Goal: Task Accomplishment & Management: Manage account settings

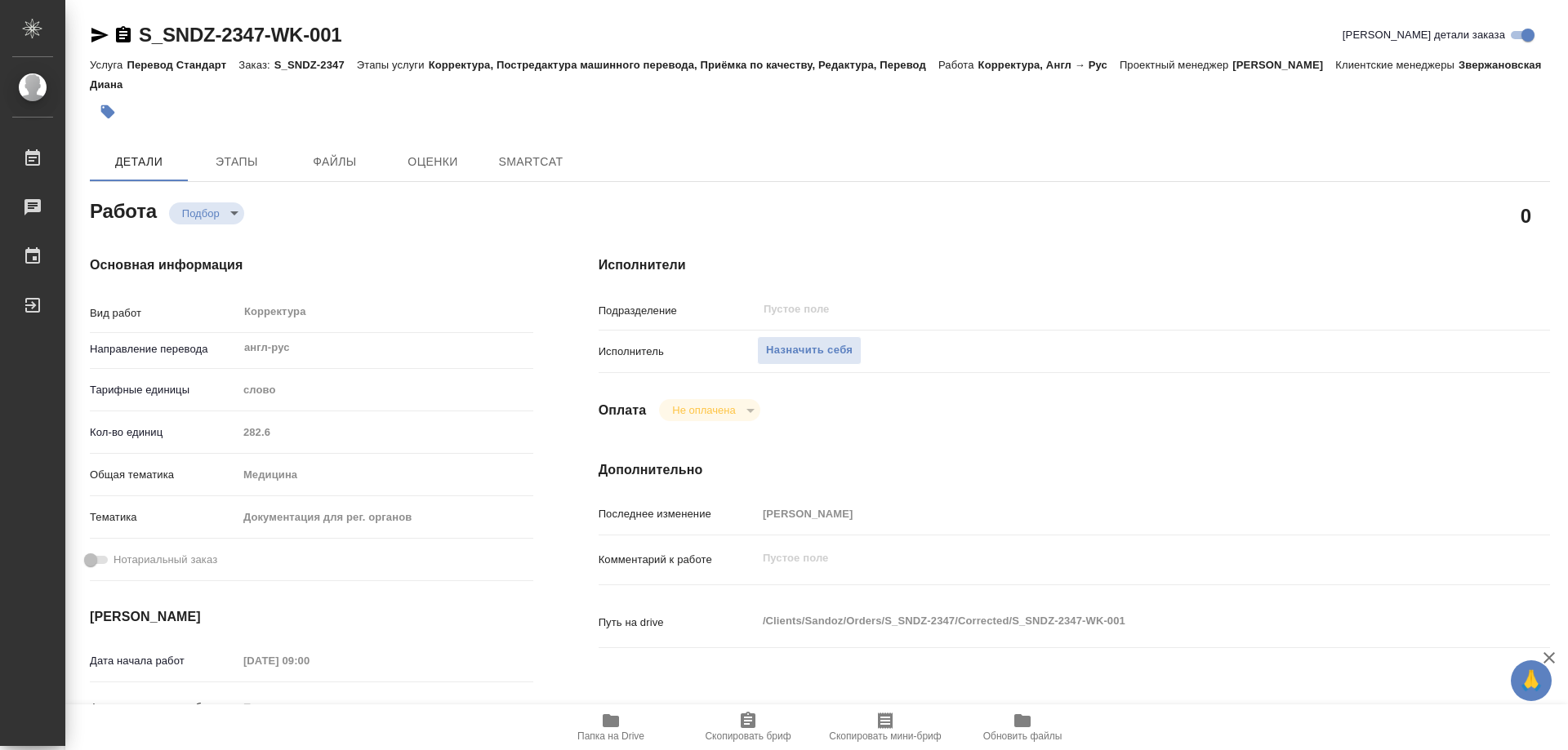
type textarea "x"
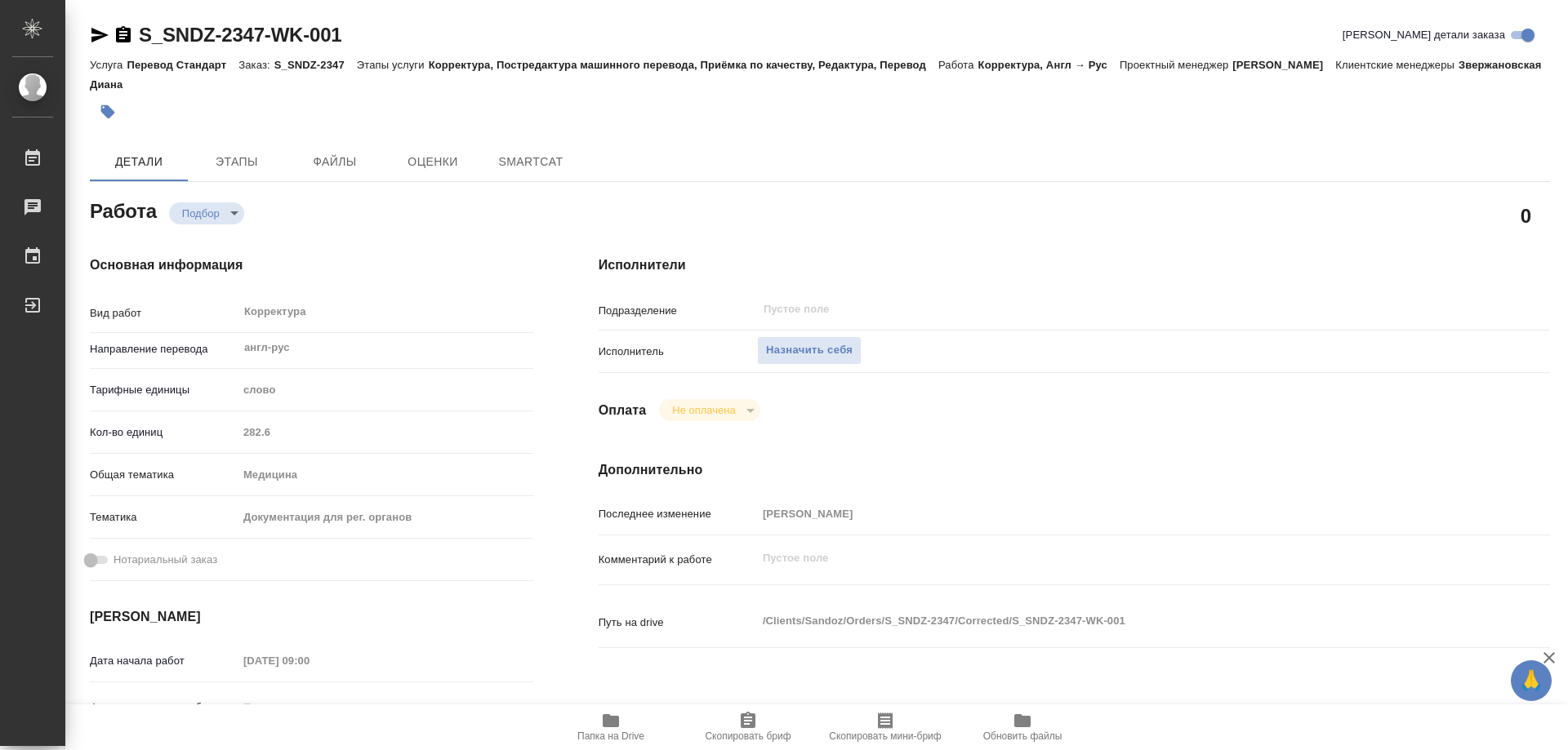
type textarea "x"
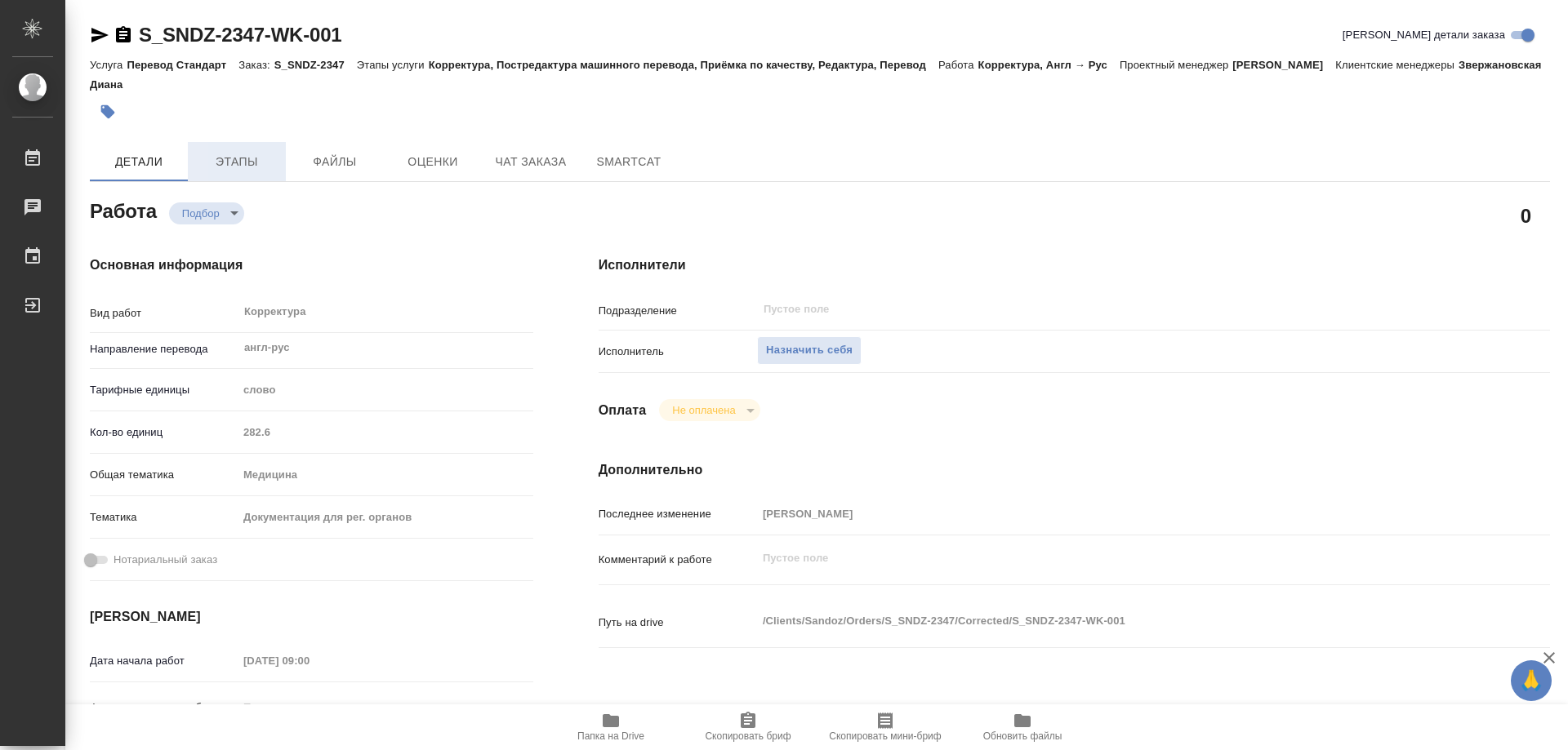
type textarea "x"
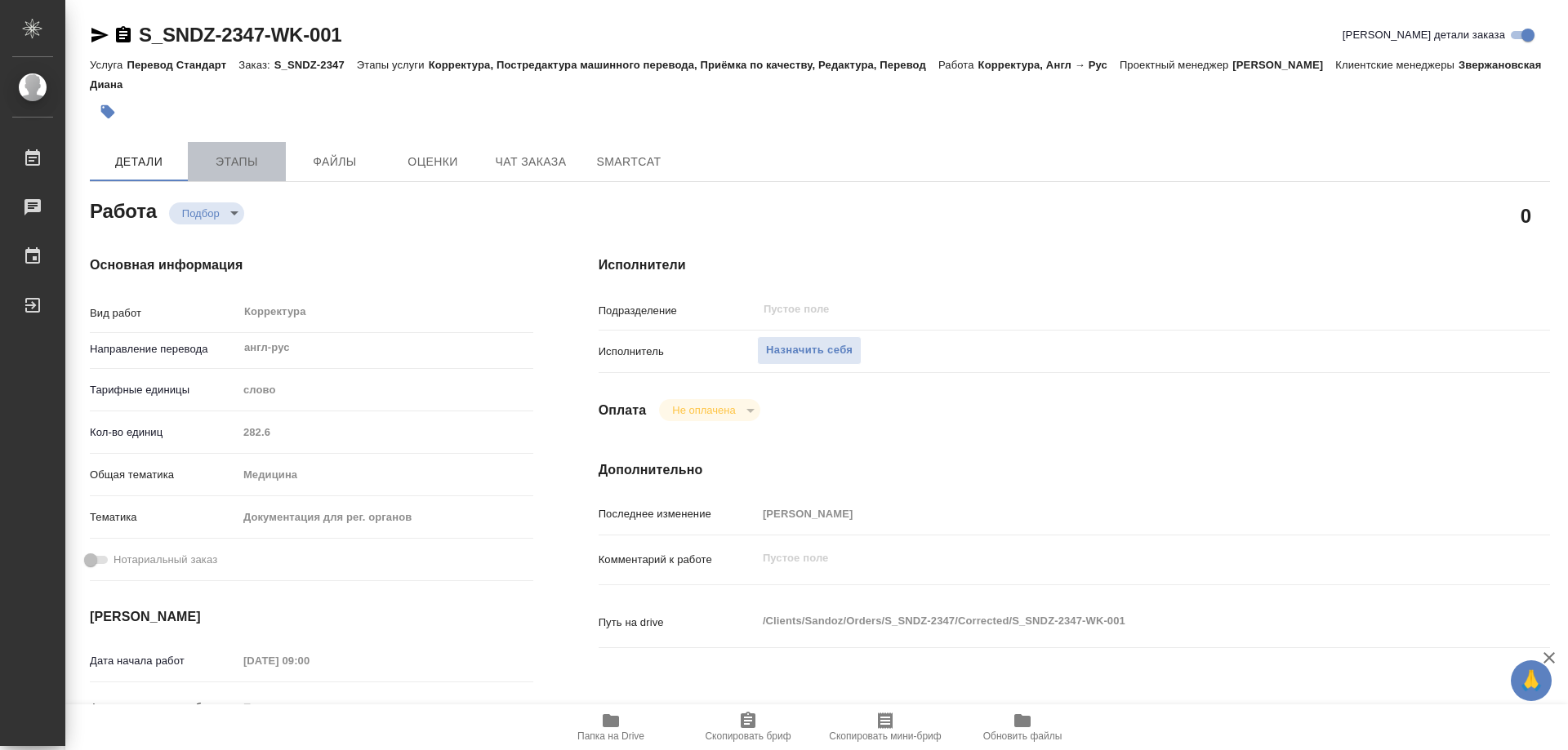
click at [230, 164] on span "Этапы" at bounding box center [236, 162] width 78 height 21
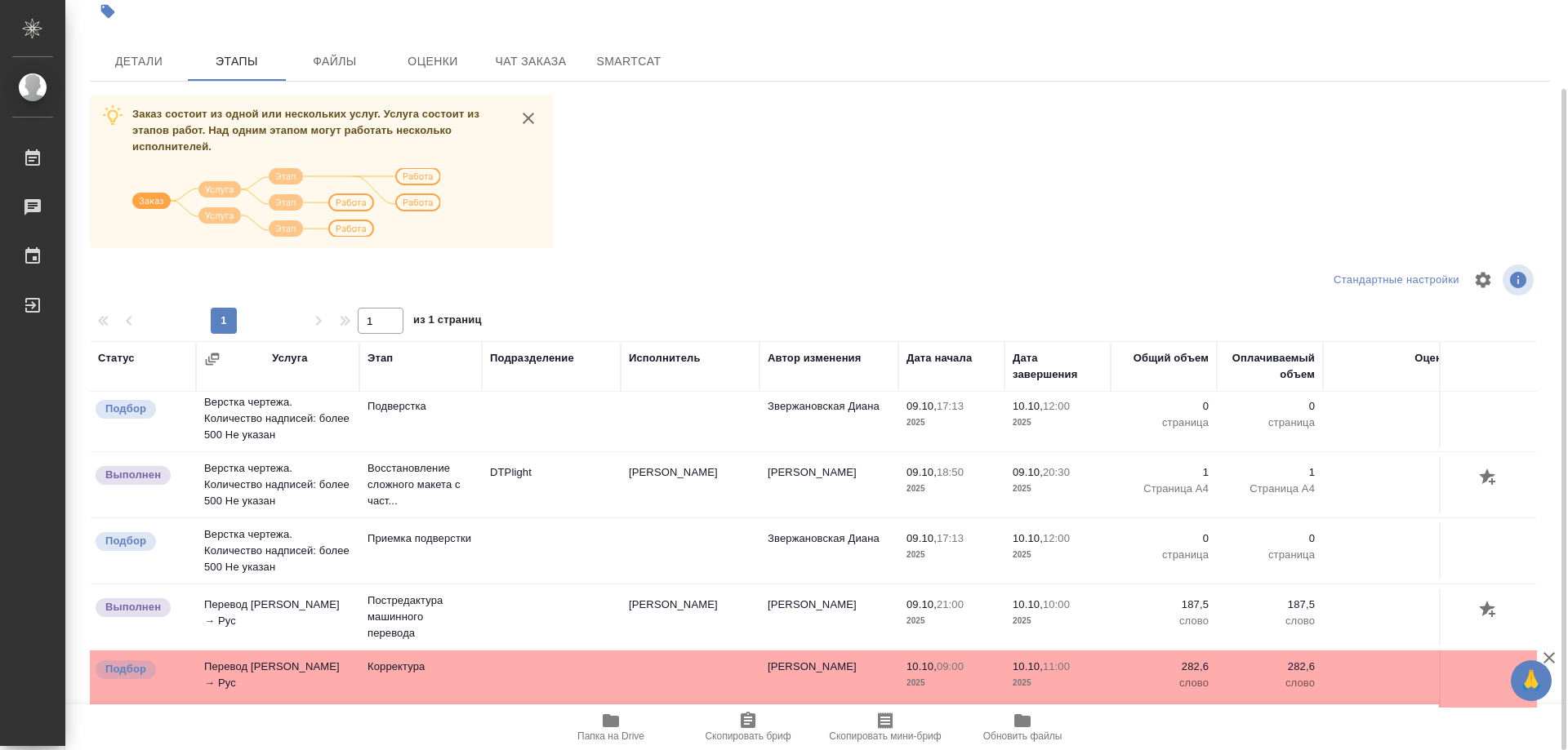
scroll to position [19, 0]
click at [163, 64] on span "Детали" at bounding box center [139, 62] width 78 height 21
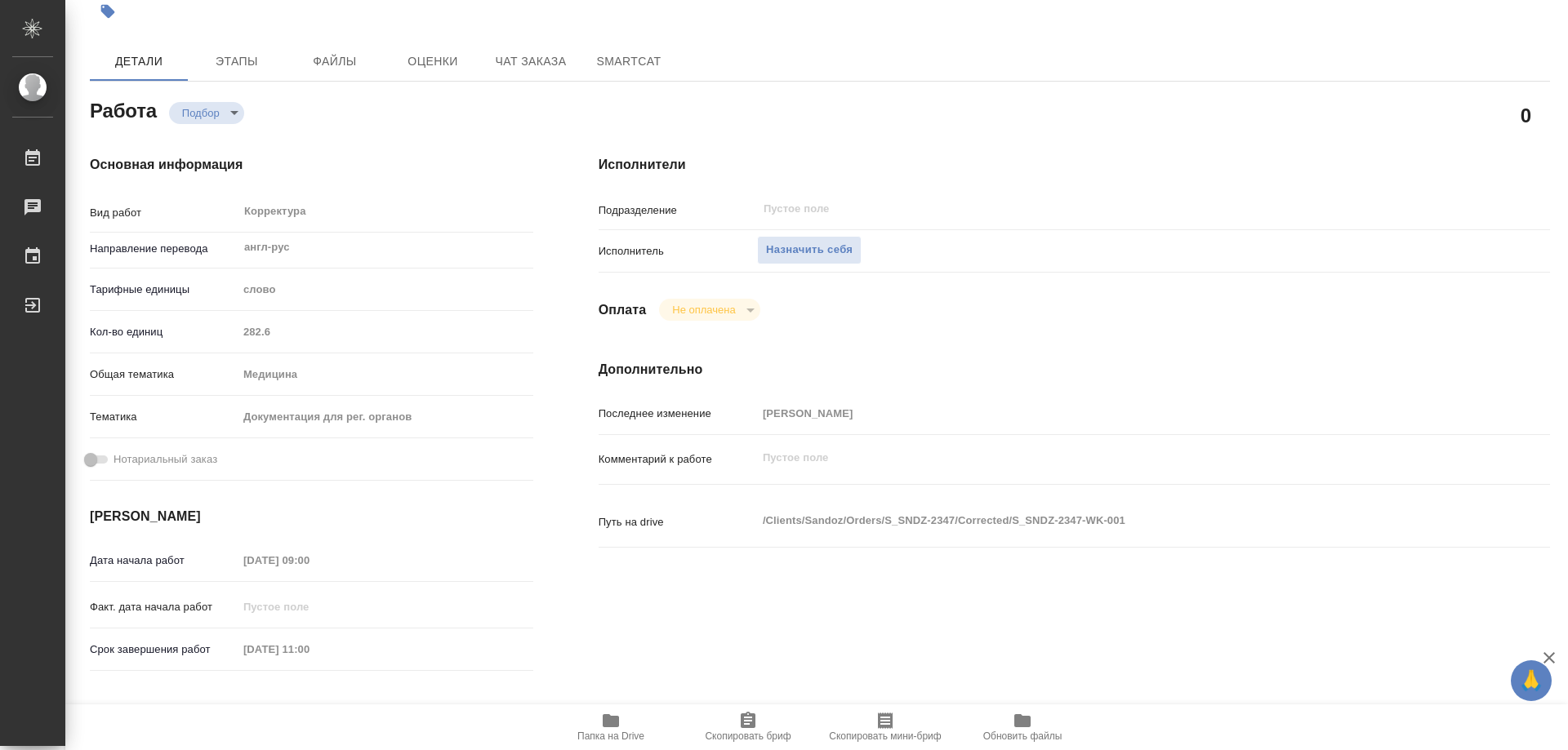
type textarea "x"
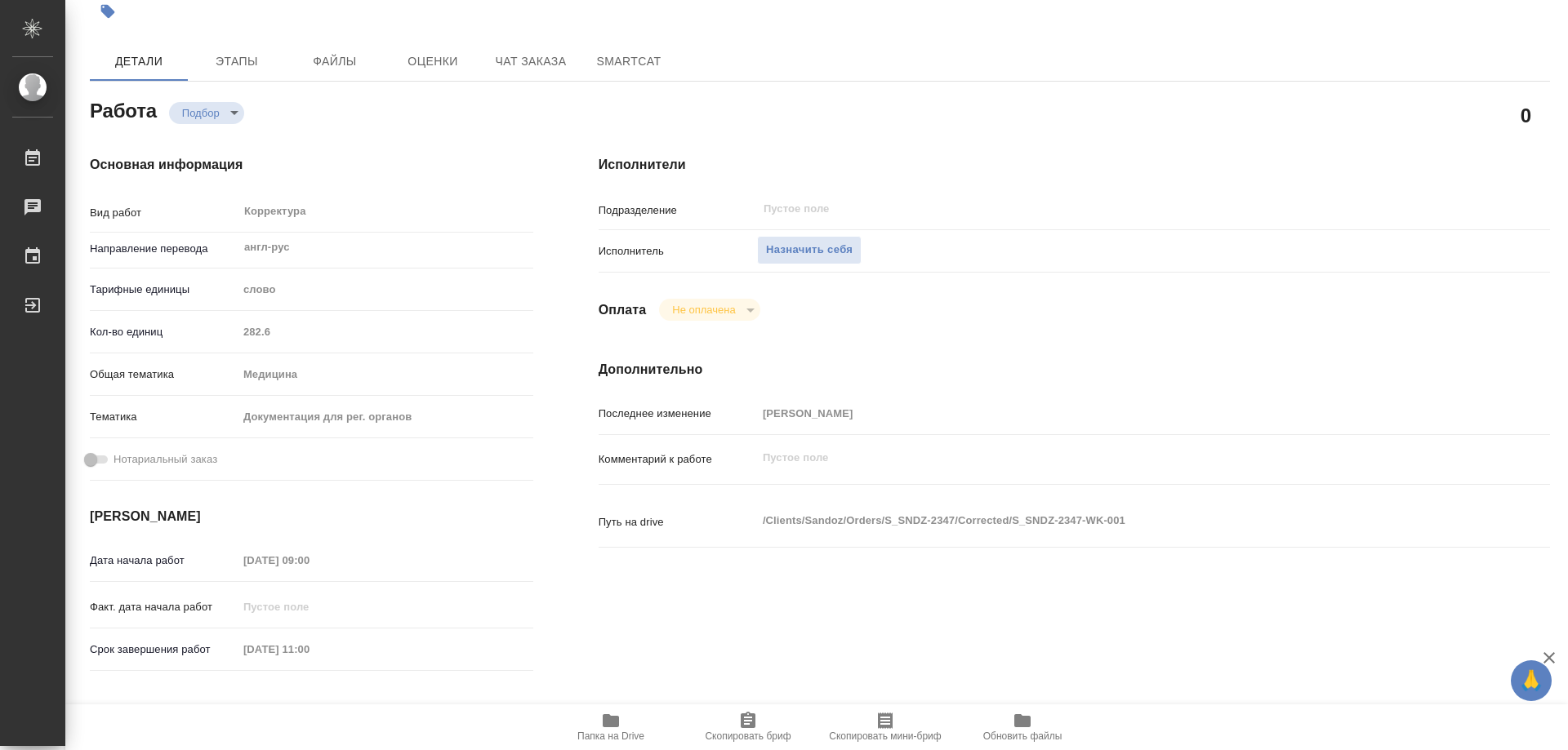
type textarea "x"
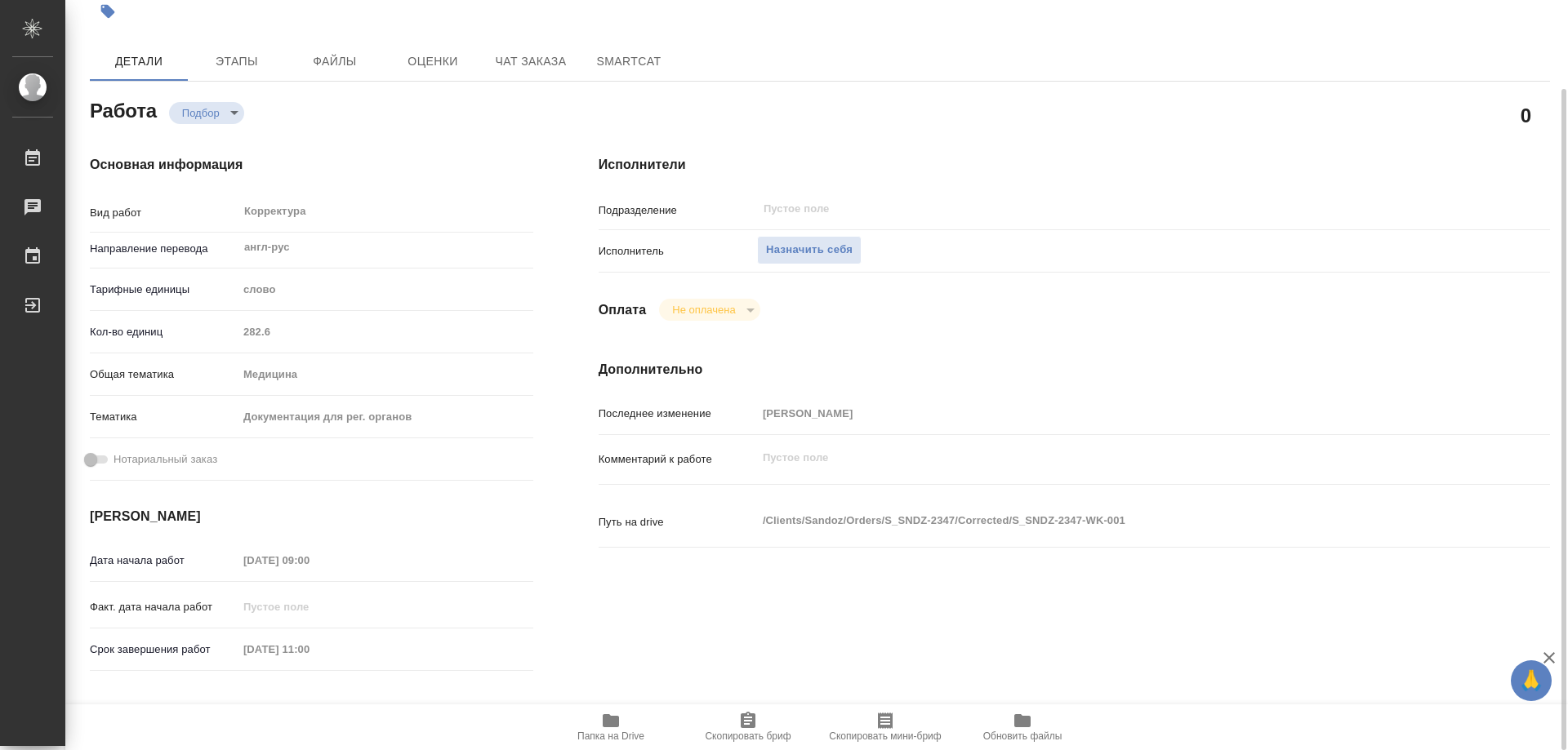
type textarea "x"
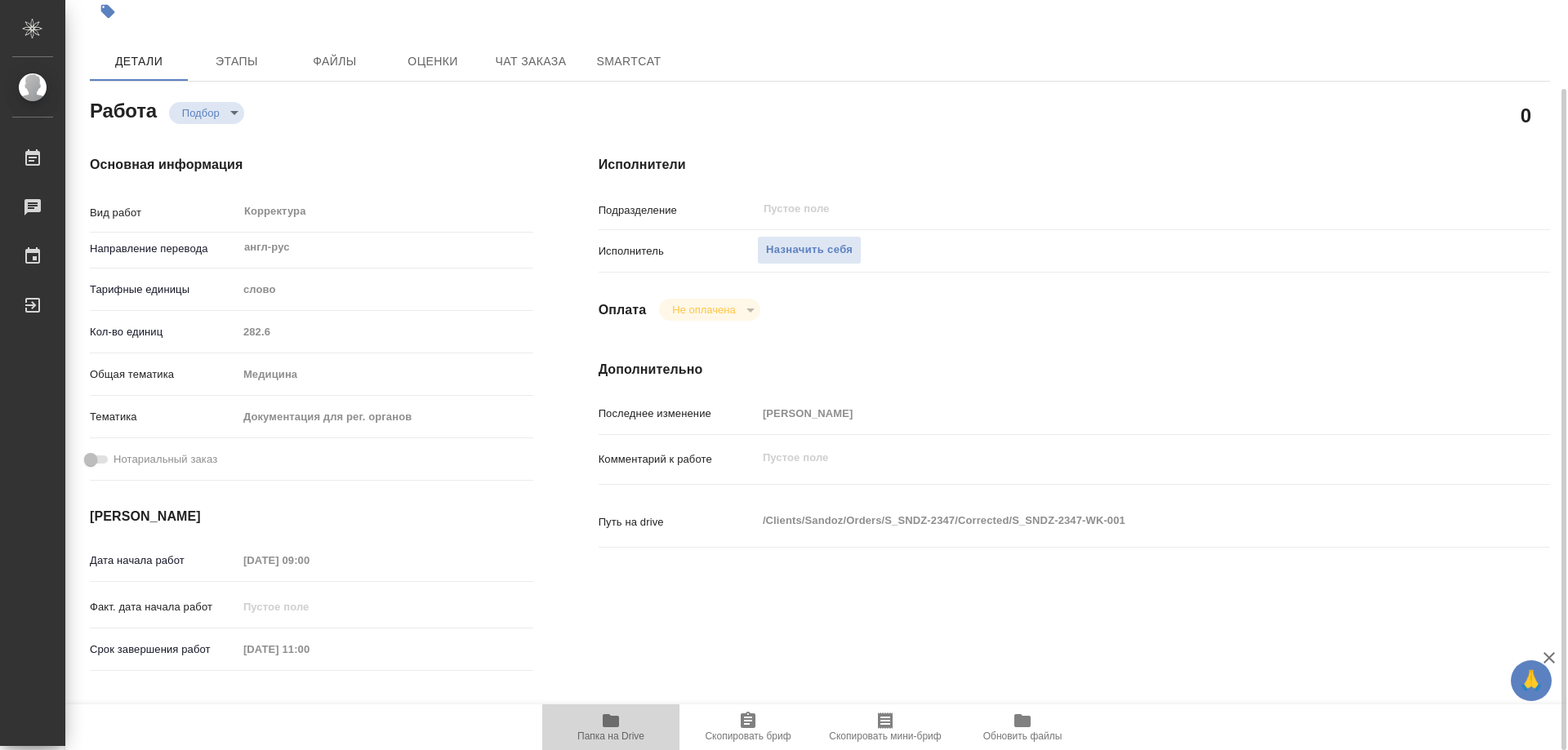
click at [595, 722] on span "Папка на Drive" at bounding box center [611, 727] width 117 height 31
click at [810, 251] on span "Назначить себя" at bounding box center [809, 250] width 87 height 19
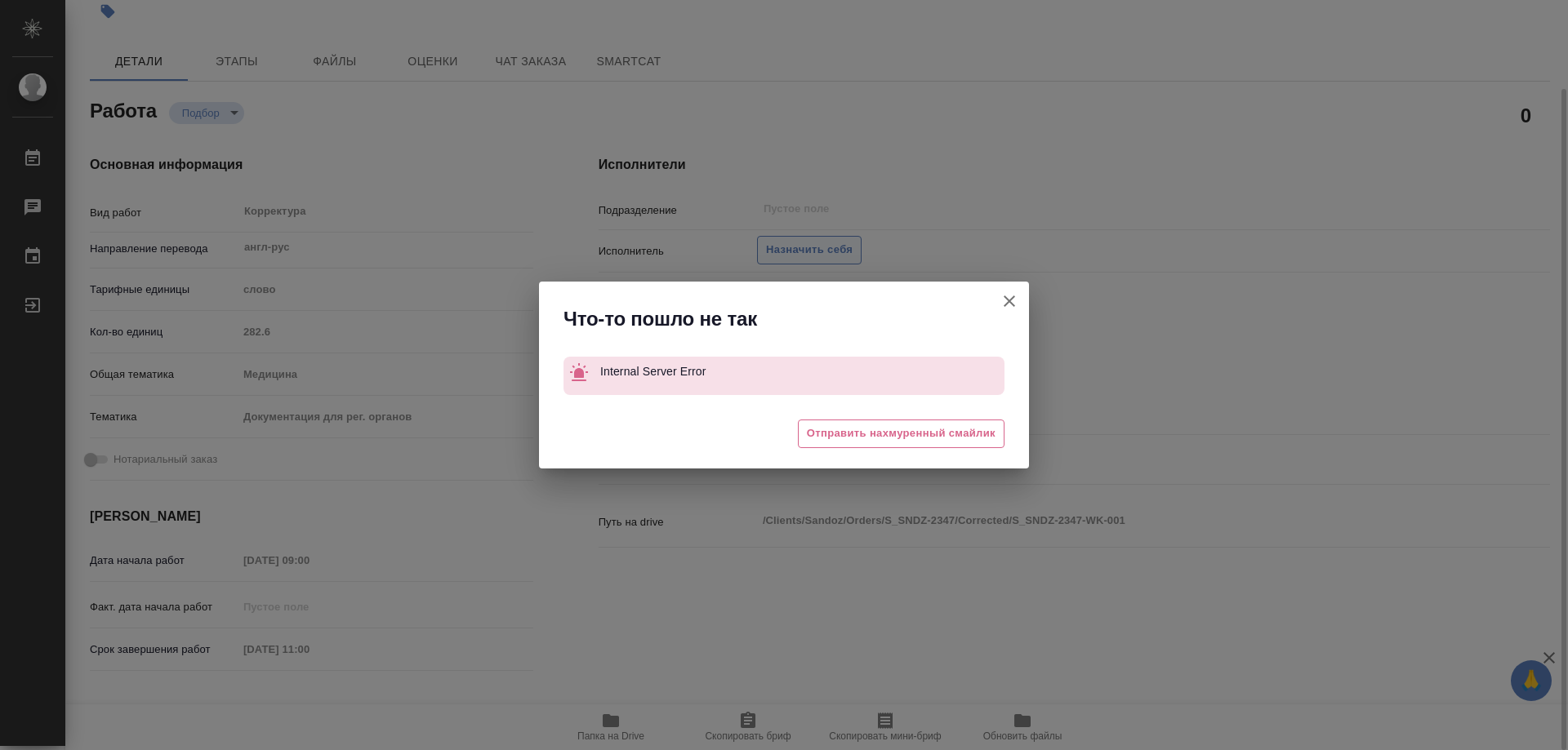
type textarea "x"
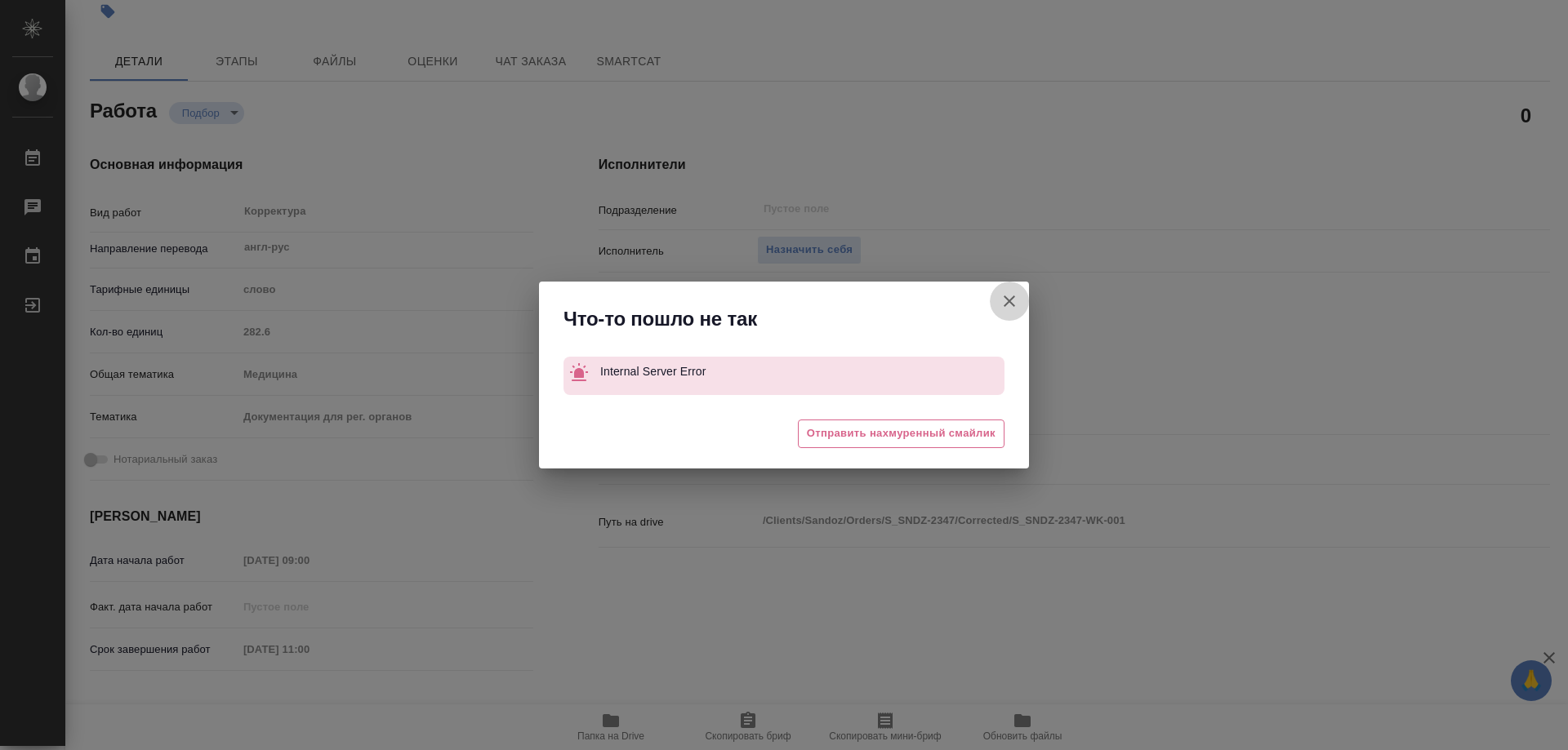
click at [1010, 298] on icon "button" at bounding box center [1009, 301] width 20 height 20
type textarea "x"
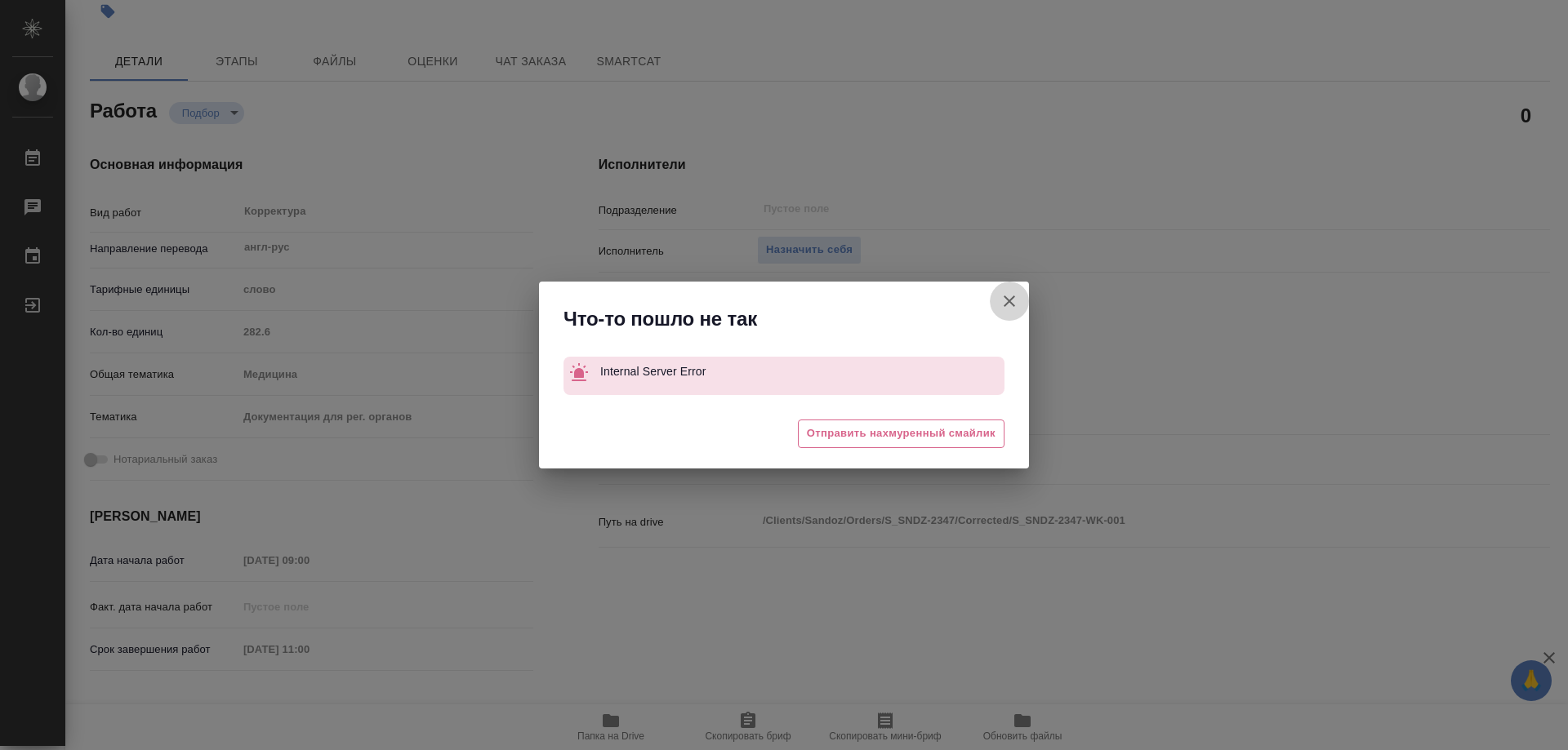
type textarea "x"
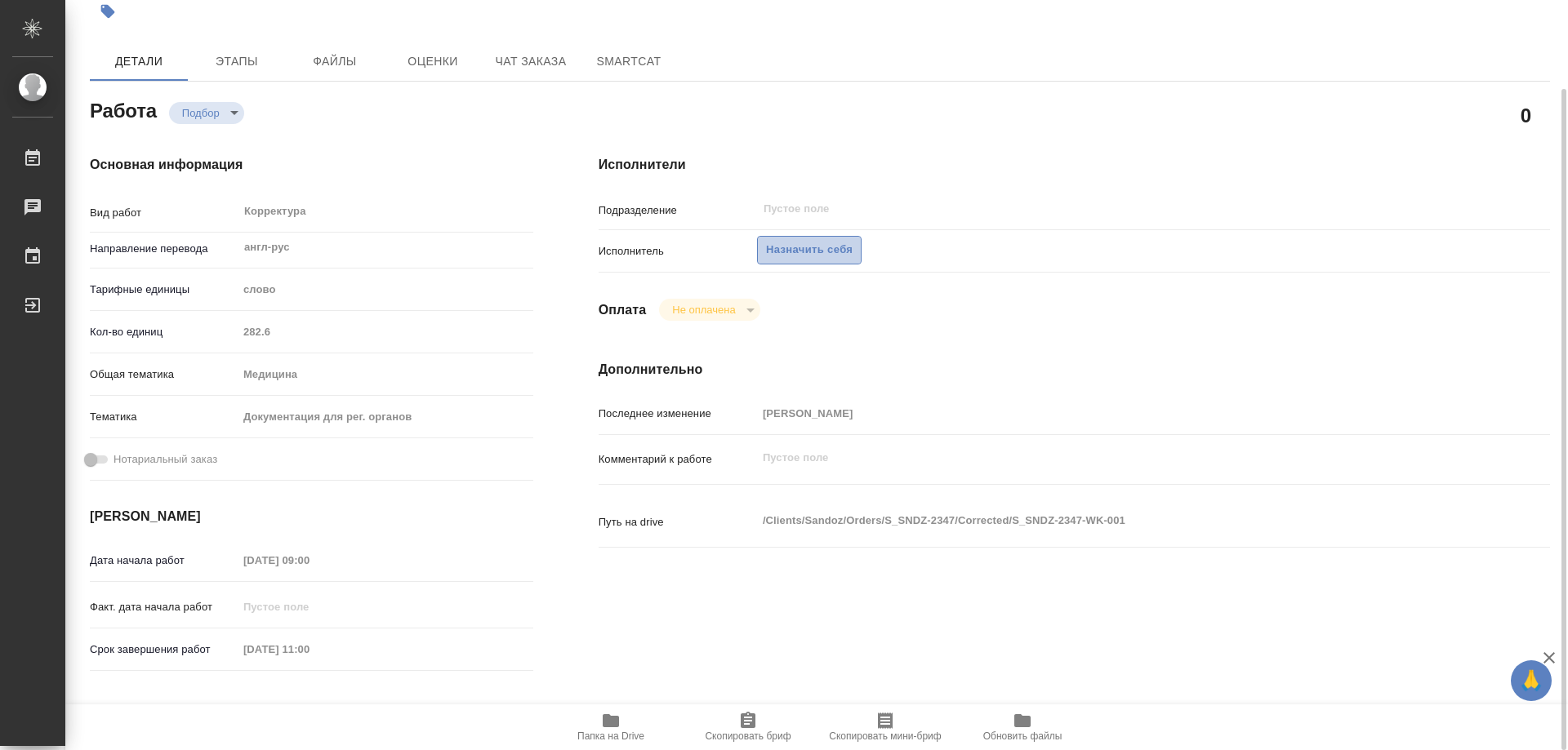
click at [816, 251] on span "Назначить себя" at bounding box center [809, 250] width 87 height 19
type textarea "x"
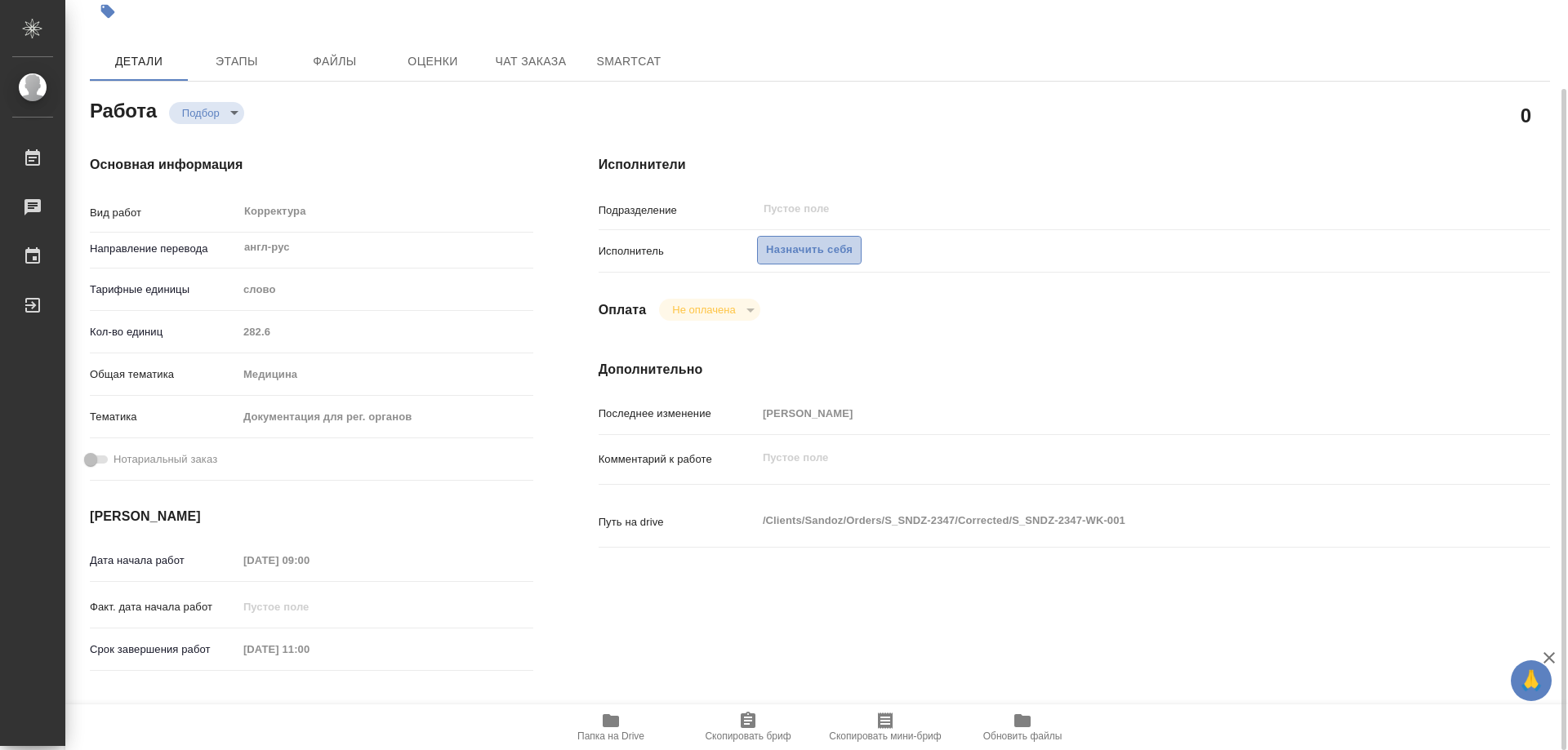
type textarea "x"
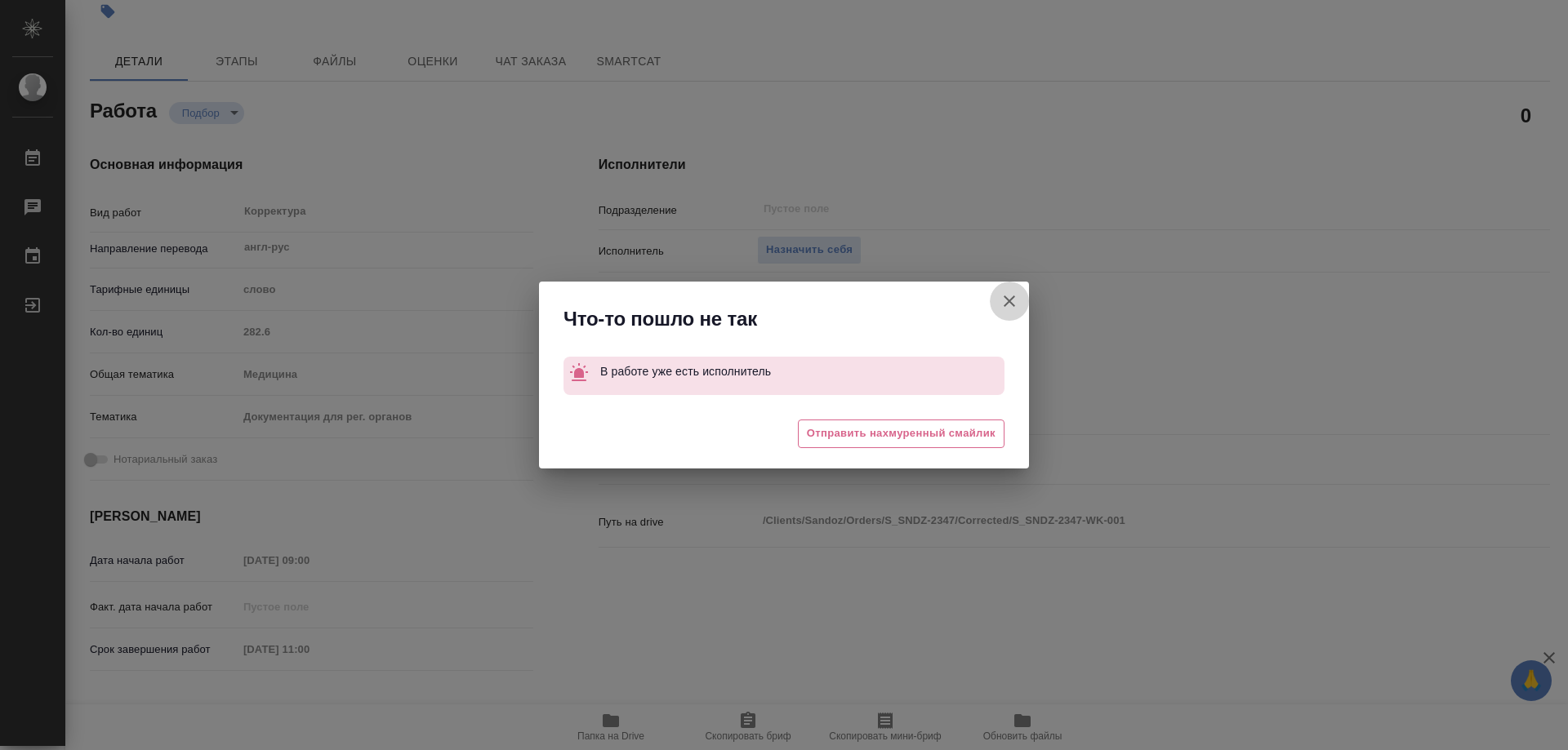
click at [1009, 307] on icon "button" at bounding box center [1009, 301] width 20 height 20
type textarea "x"
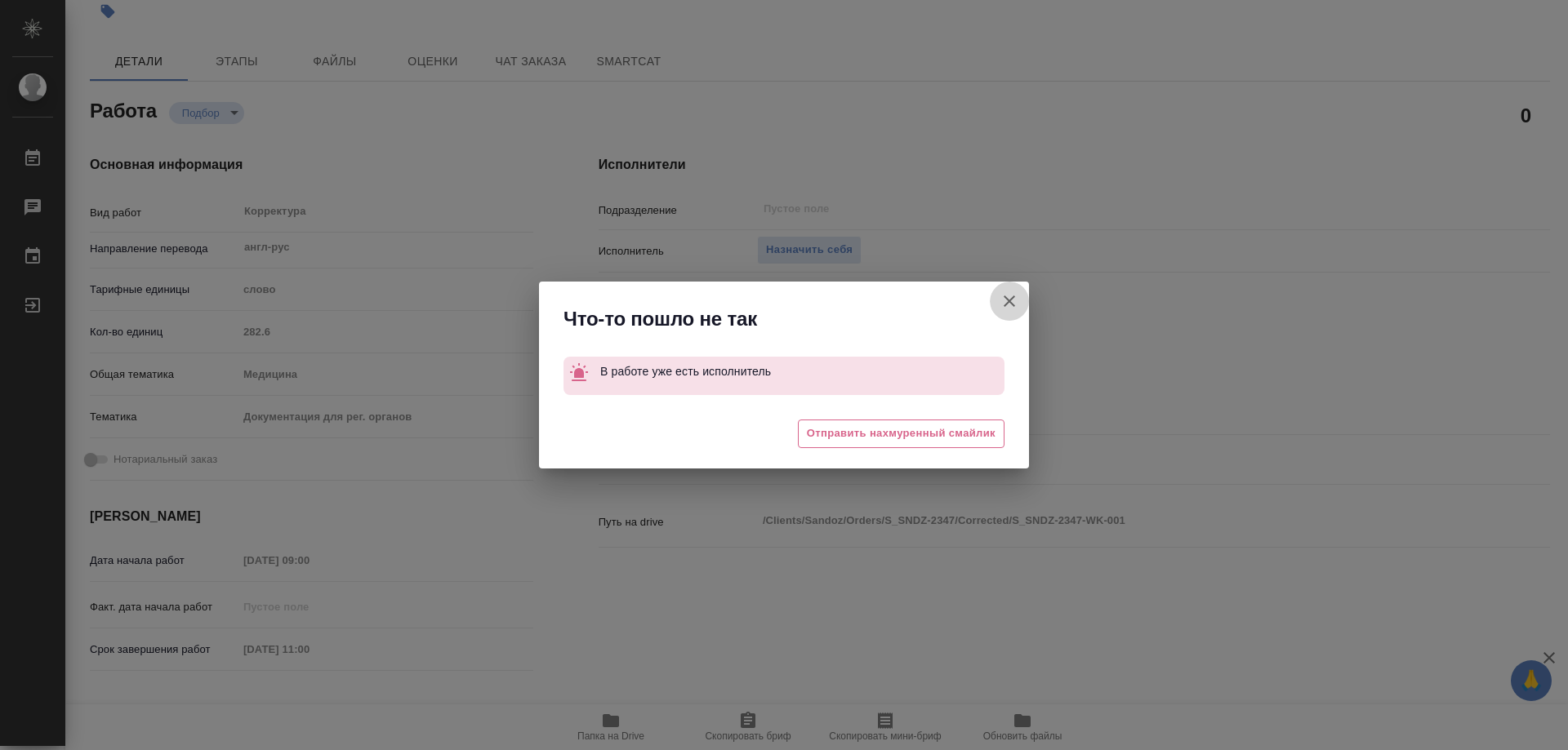
type textarea "x"
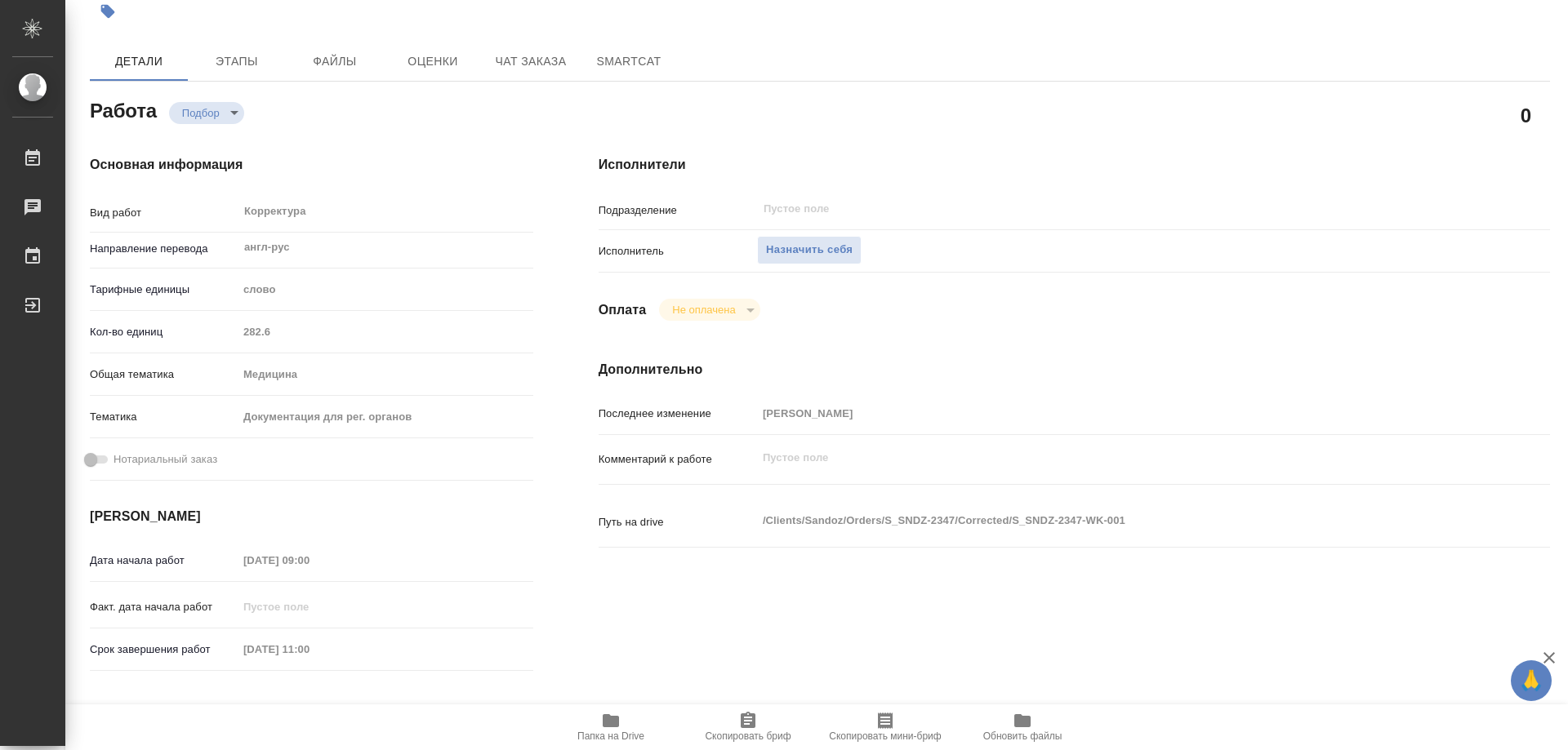
type textarea "x"
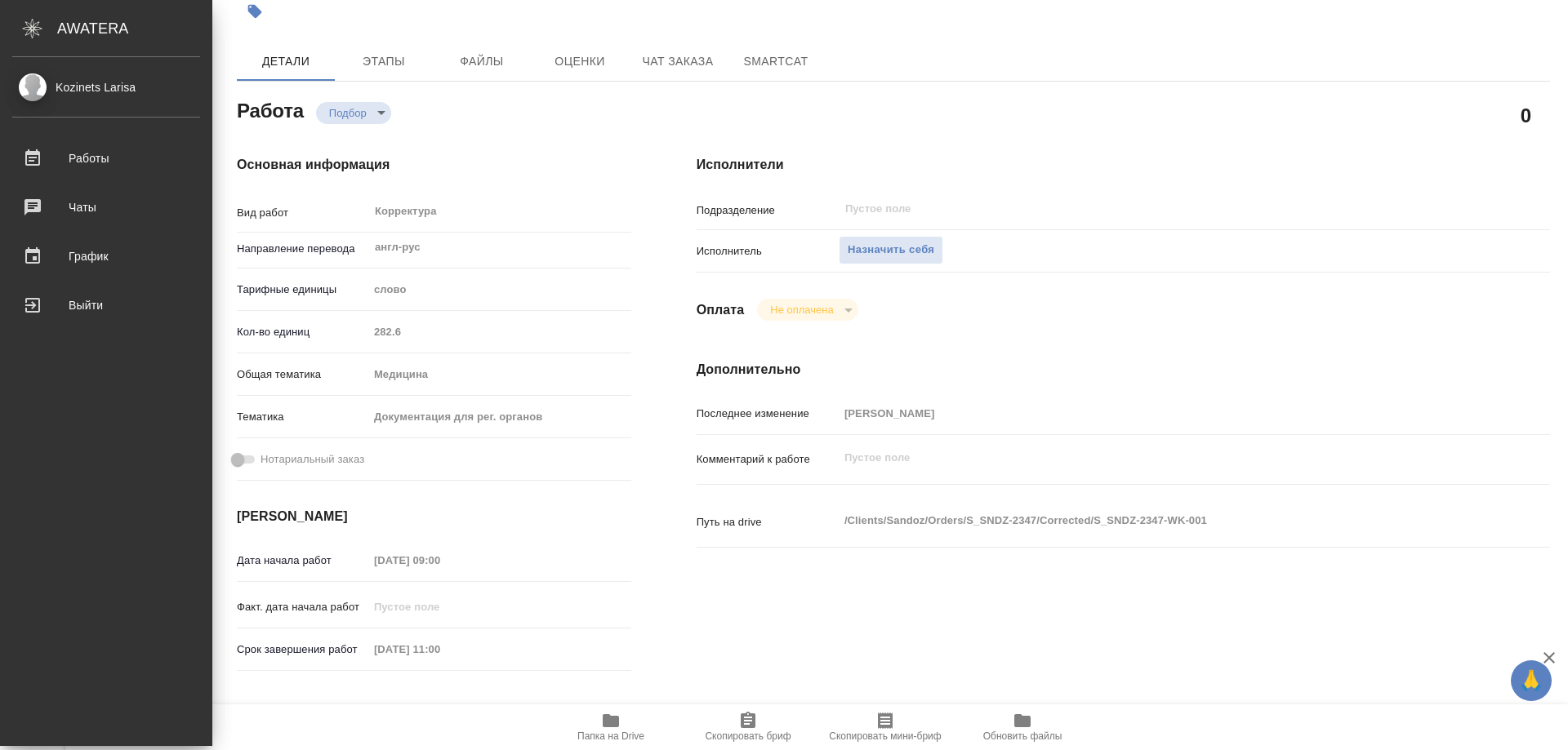
type textarea "x"
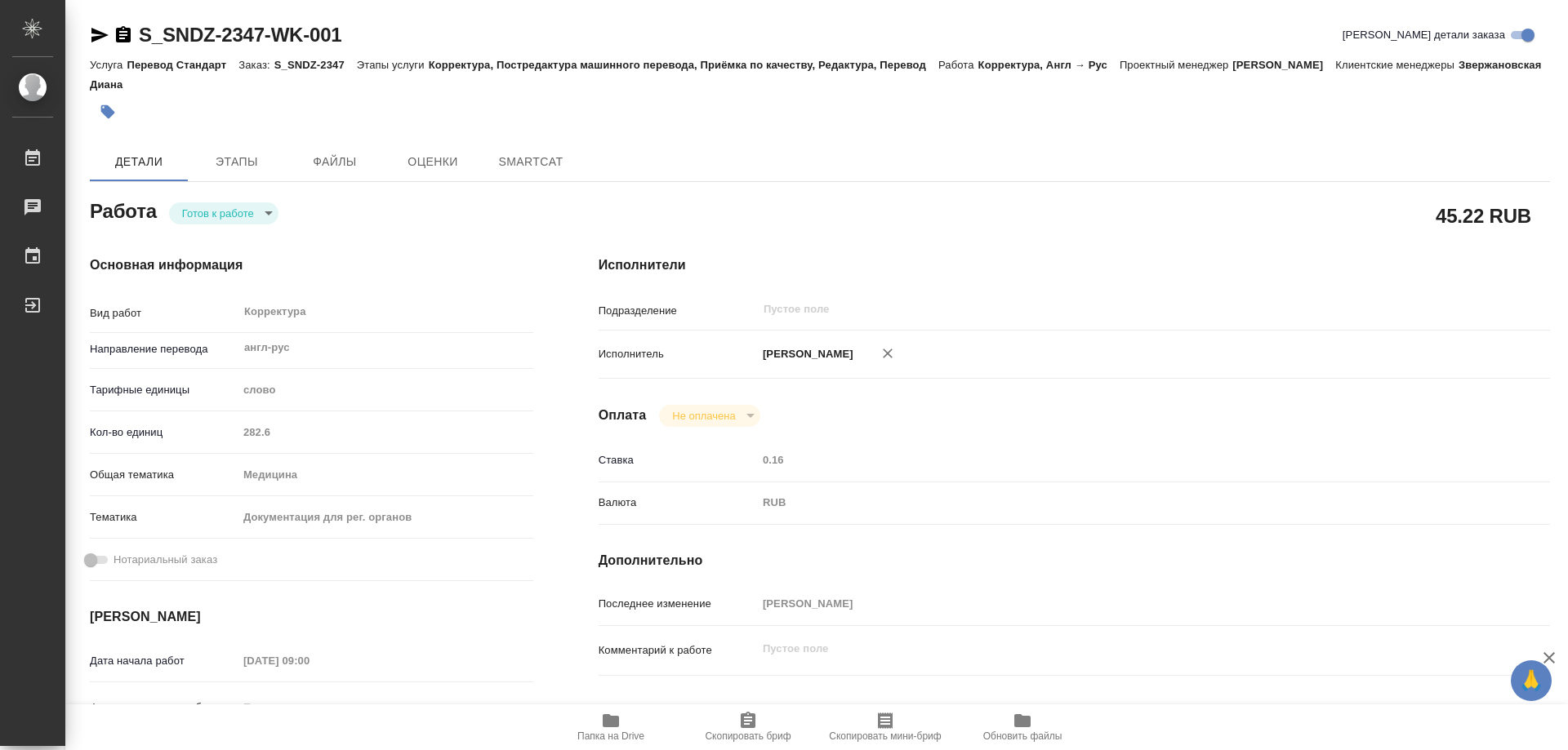
type textarea "x"
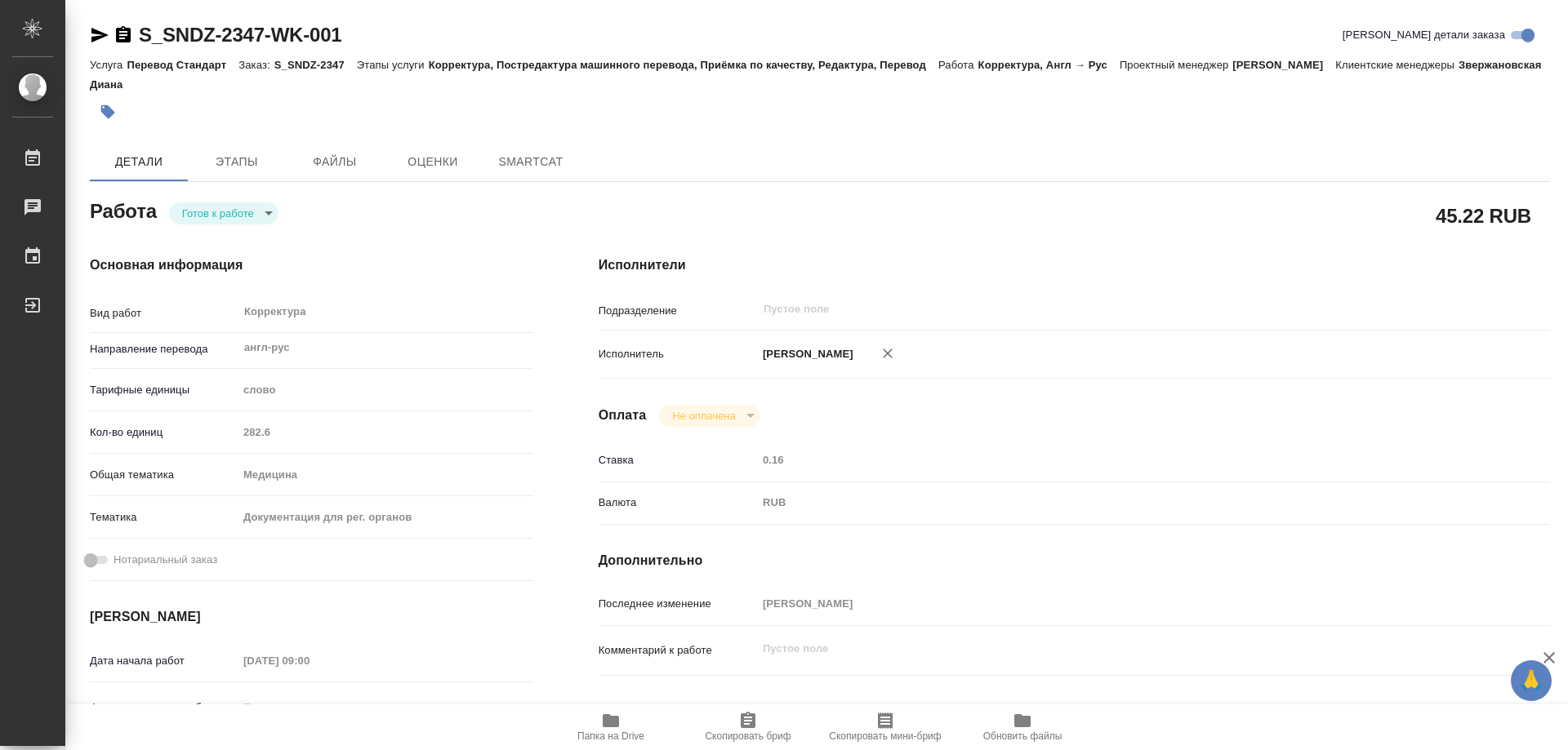
type textarea "x"
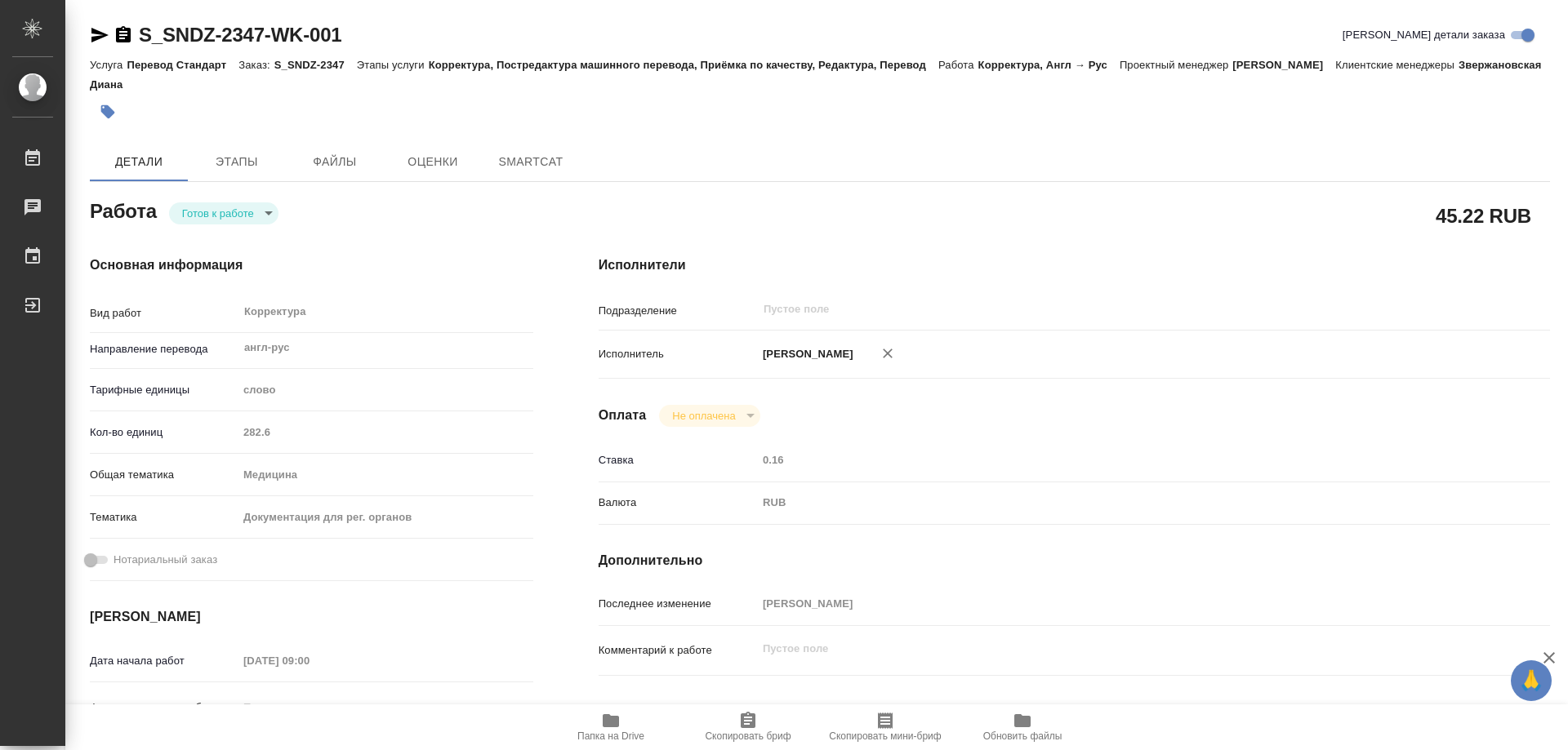
type textarea "x"
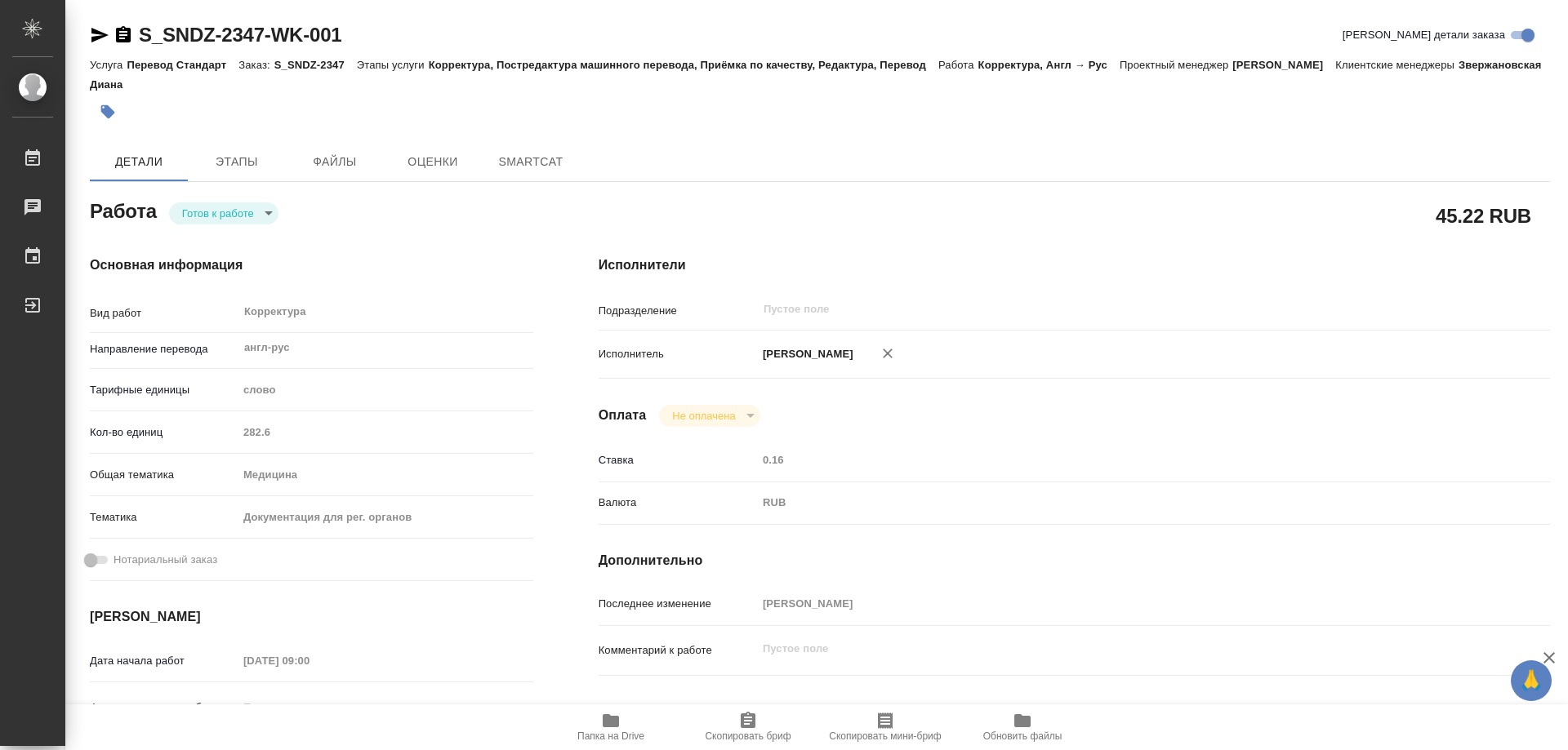
type textarea "x"
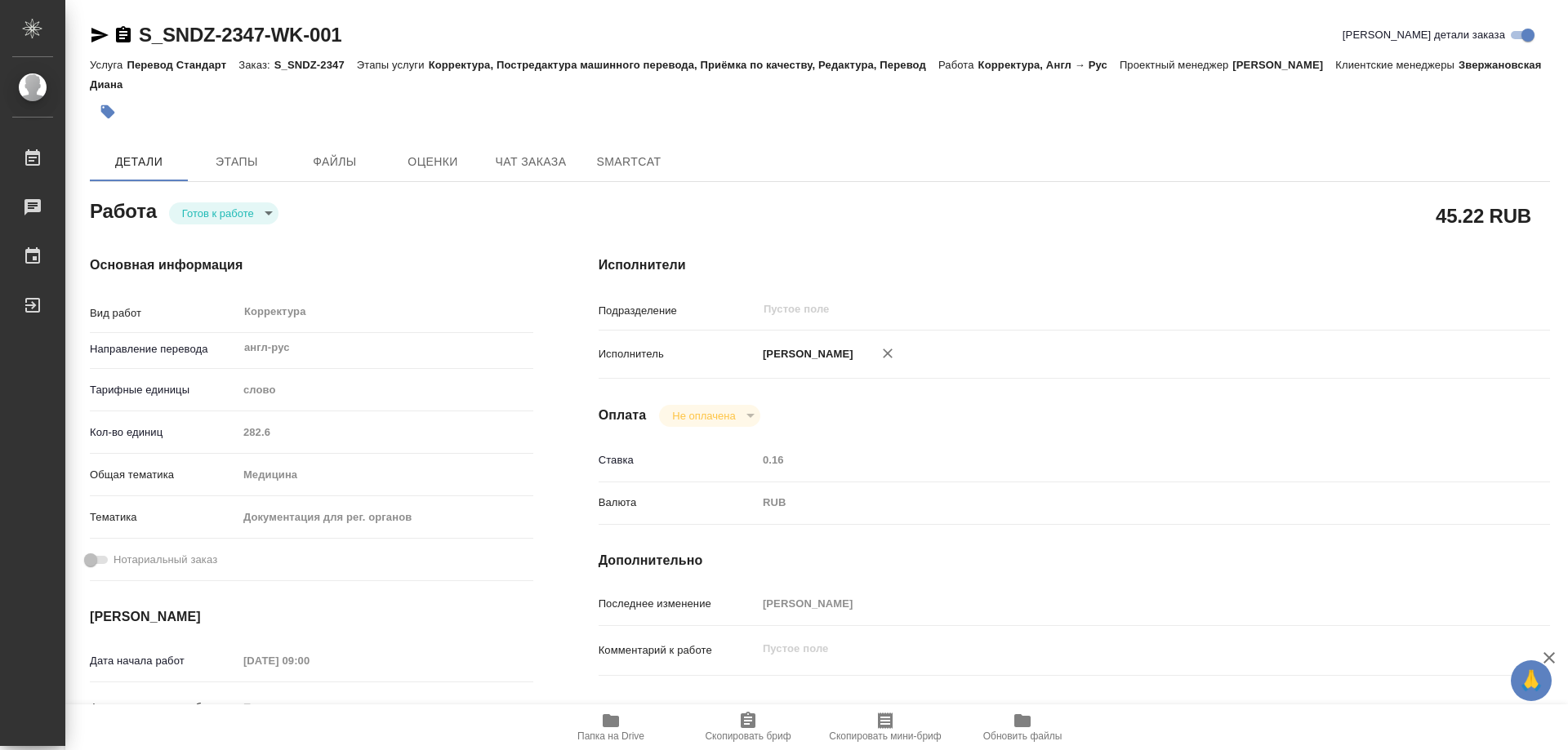
type textarea "x"
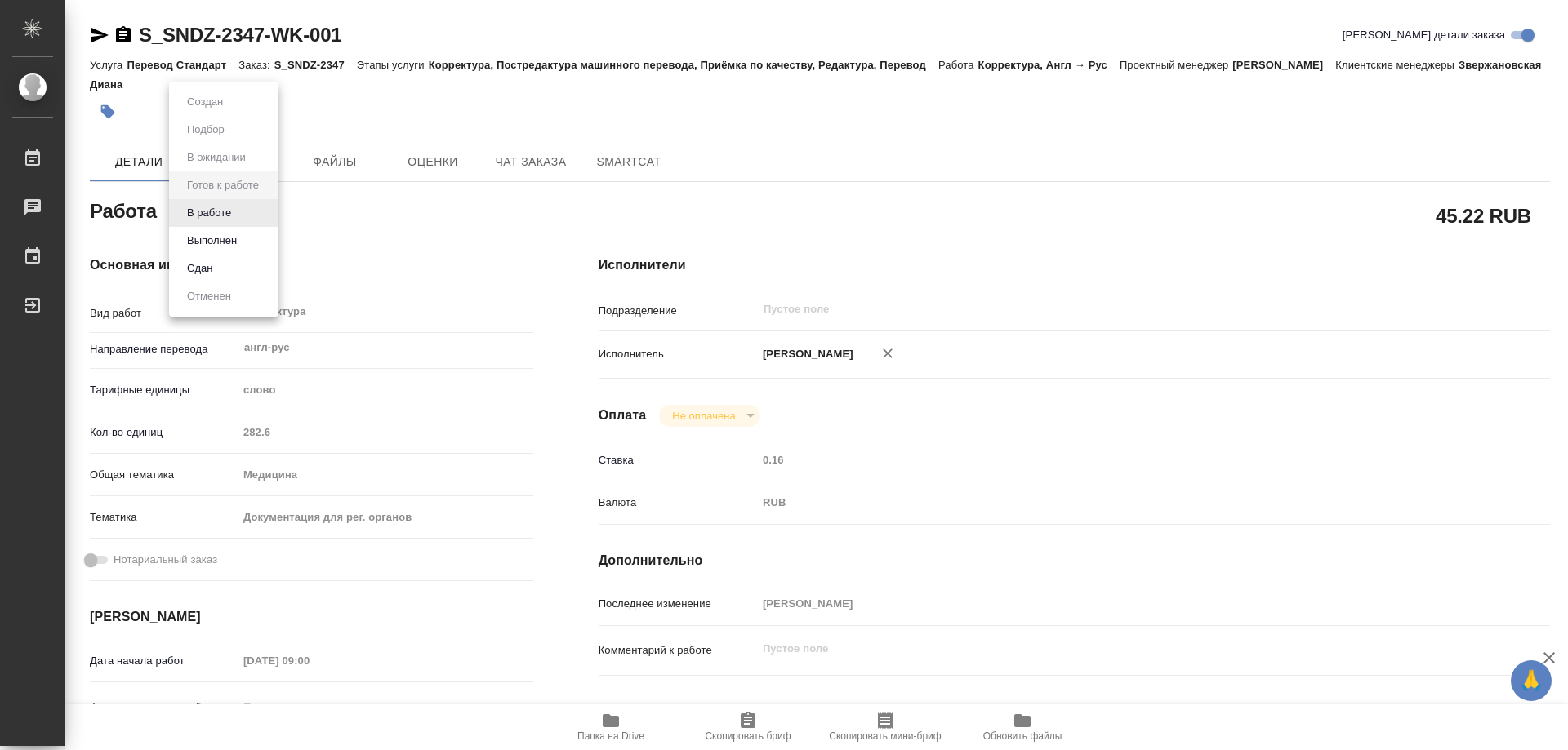
click at [272, 210] on body "🙏 .cls-1 fill:#fff; AWATERA Kozinets Larisa Работы Чаты График Выйти S_SNDZ-234…" at bounding box center [784, 375] width 1568 height 750
type textarea "x"
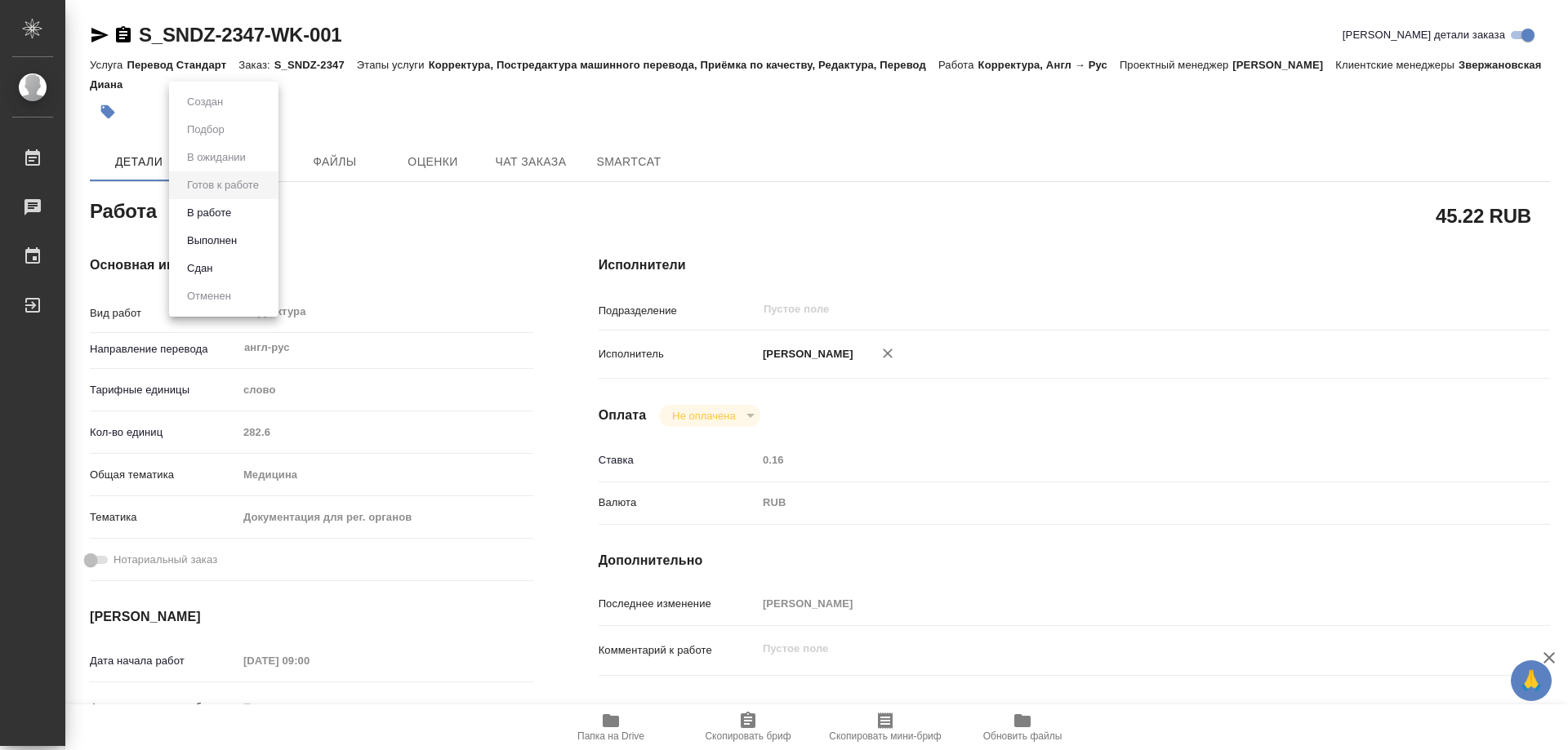
type textarea "x"
click at [206, 217] on button "В работе" at bounding box center [208, 213] width 54 height 18
type textarea "x"
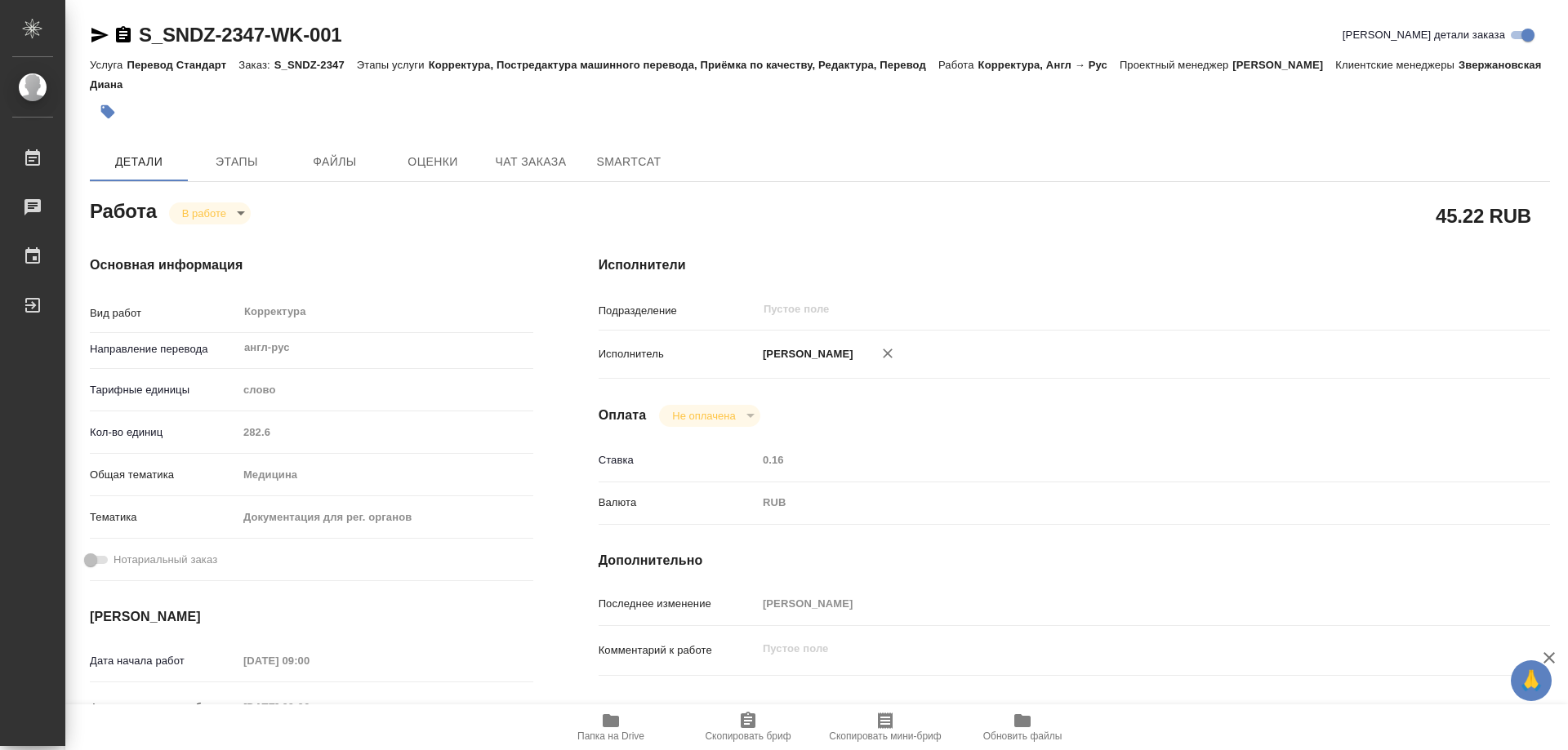
type textarea "x"
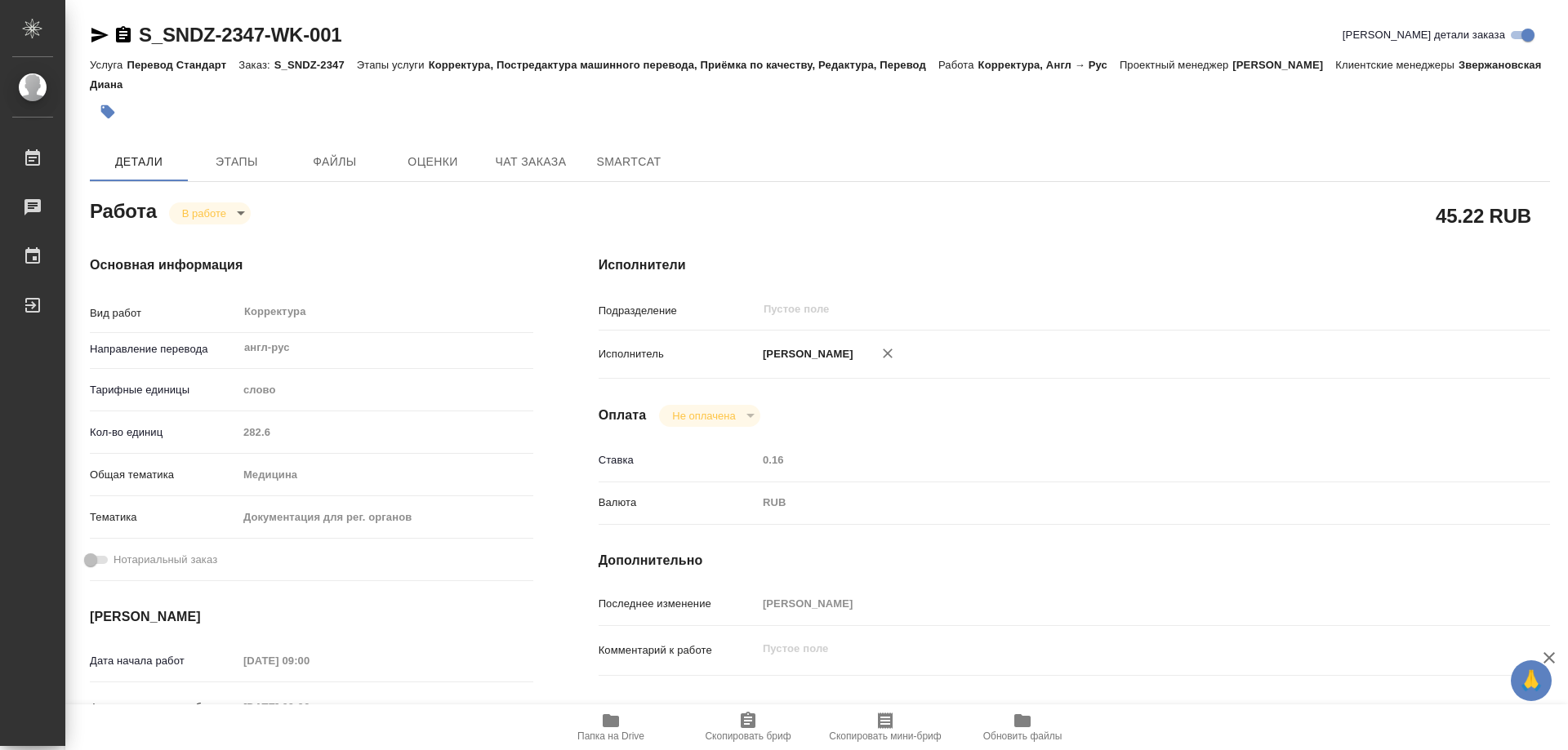
type textarea "x"
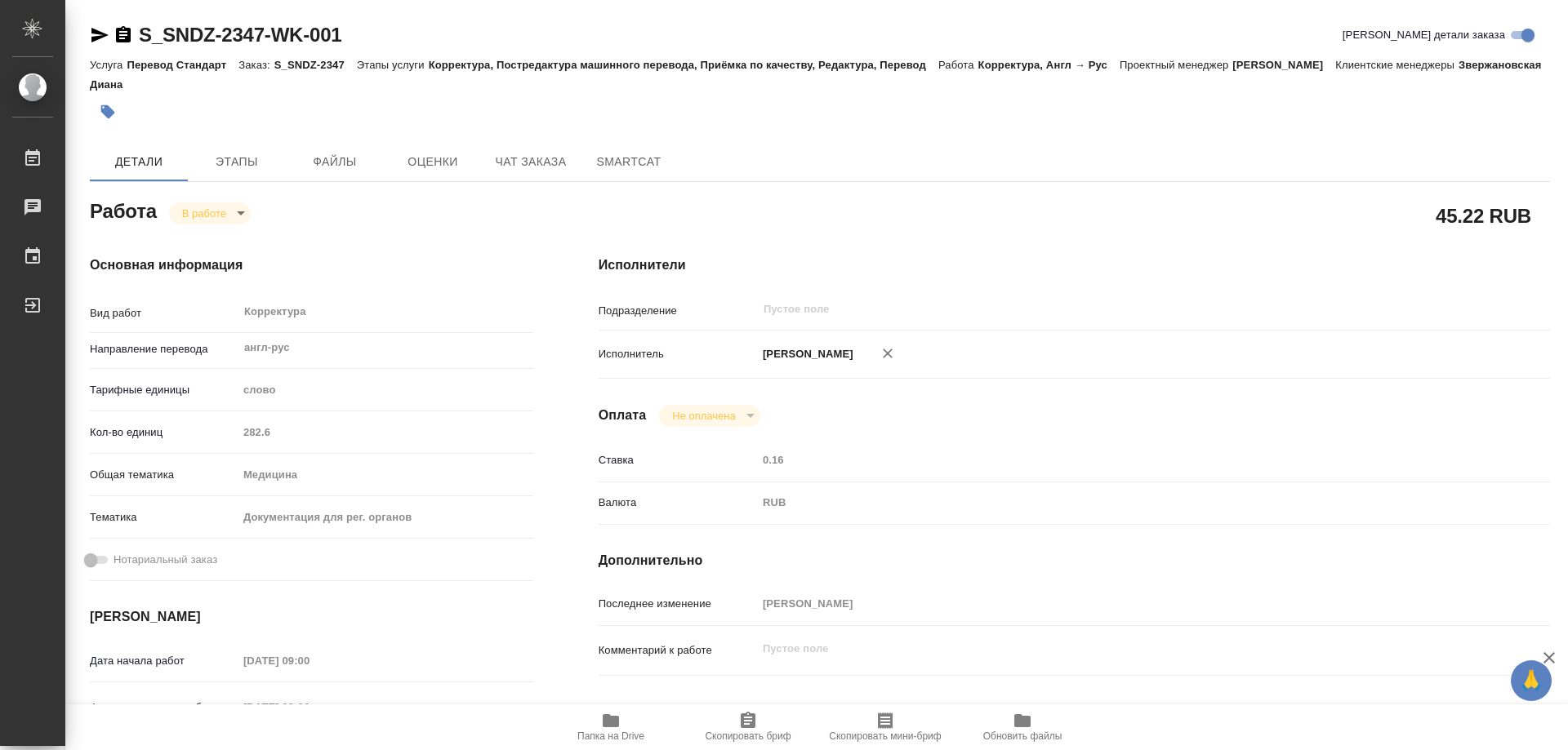
type textarea "x"
